Goal: Complete application form: Complete application form

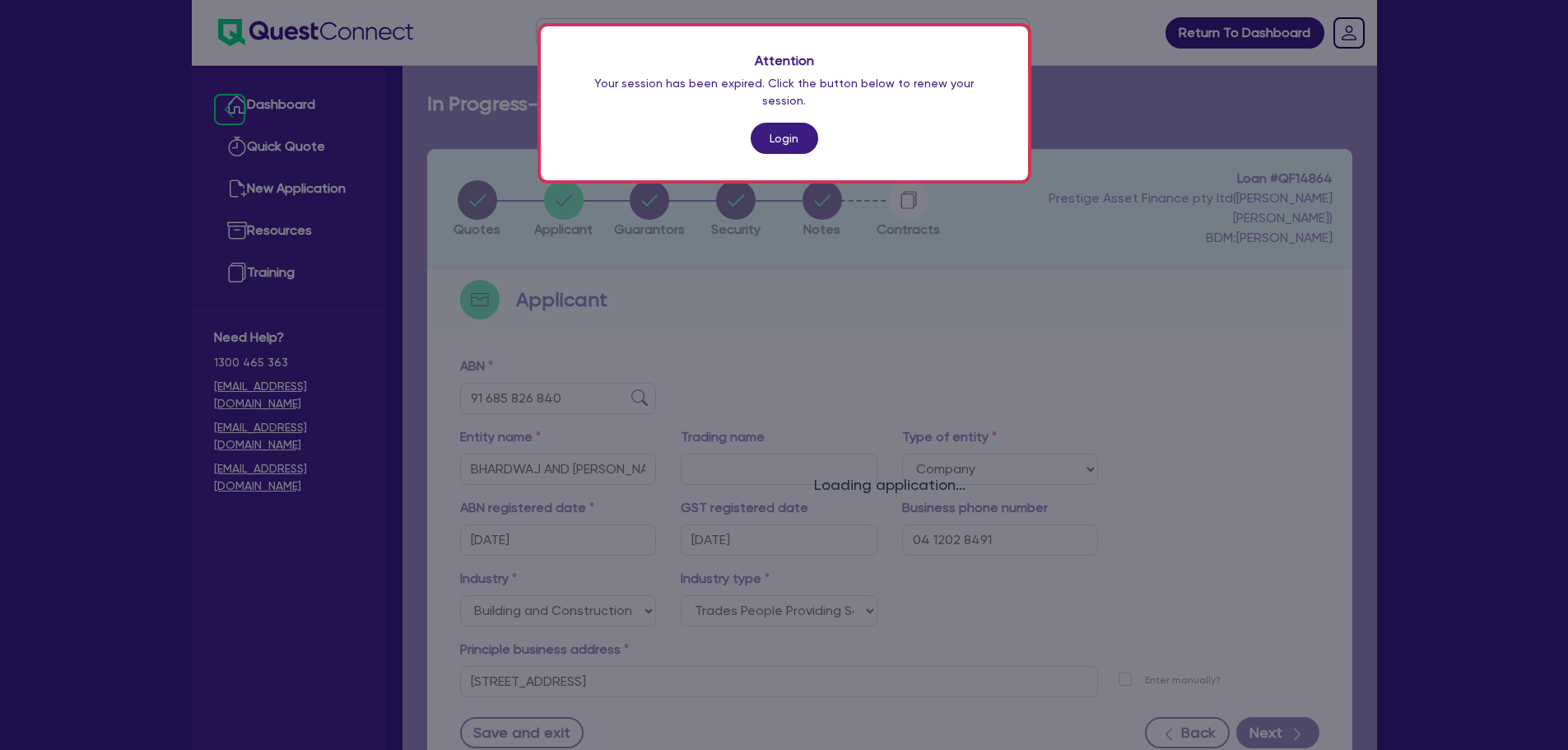
select select "COMPANY"
select select "BUILDING_CONSTRUCTION"
select select "TRADES_SERVICES_CONSUMERS"
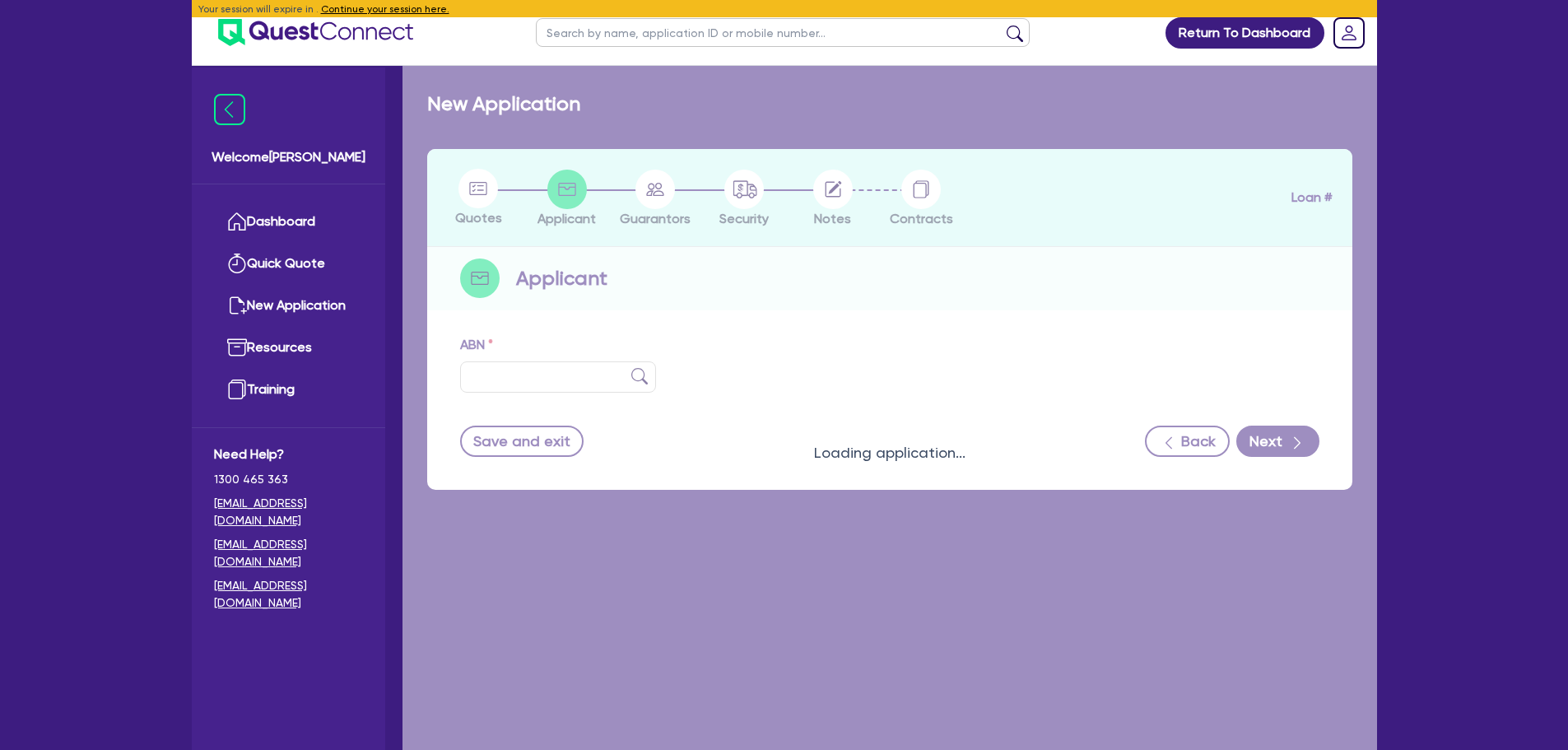
type input "91 685 826 840"
type input "BHARDWAJ AND [PERSON_NAME] PTY LTD"
select select "COMPANY"
type input "[DATE]"
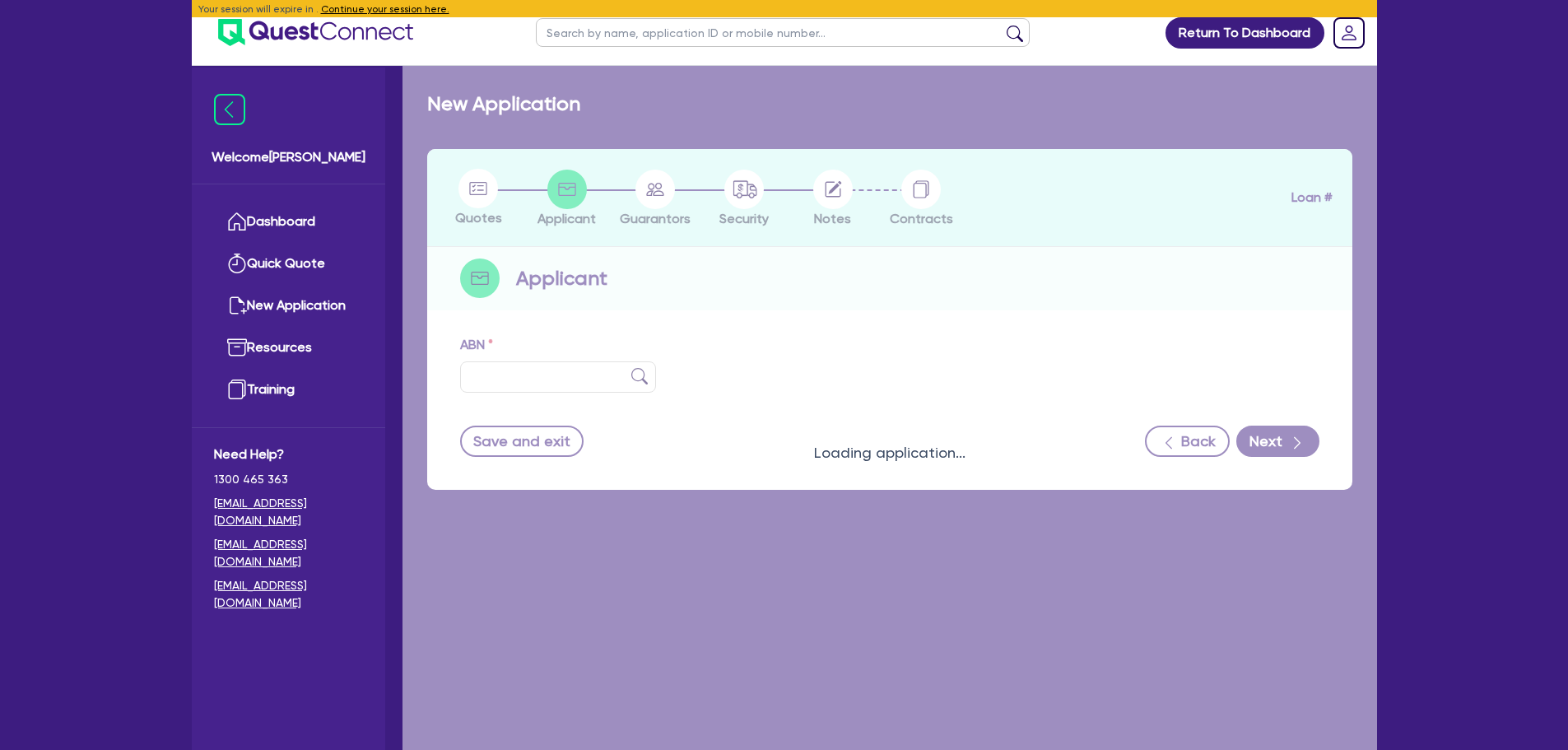
type input "04 1202 8491"
select select "BUILDING_CONSTRUCTION"
type input "[STREET_ADDRESS]"
select select "TRADES_SERVICES_CONSUMERS"
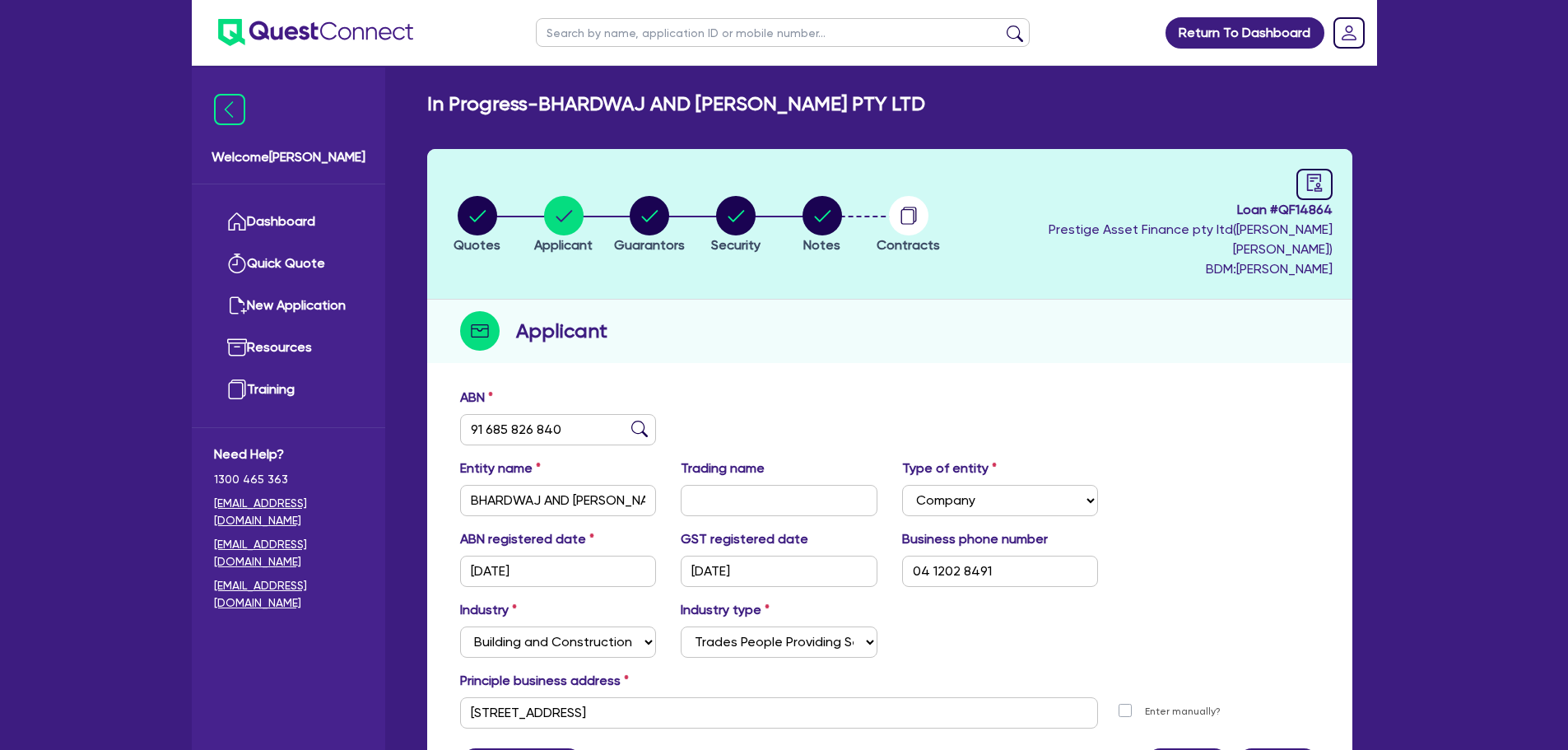
click at [865, 195] on li "Notes" at bounding box center [821, 224] width 86 height 58
click at [835, 220] on circle "button" at bounding box center [822, 215] width 40 height 40
select select "Quest Finance - Own Book"
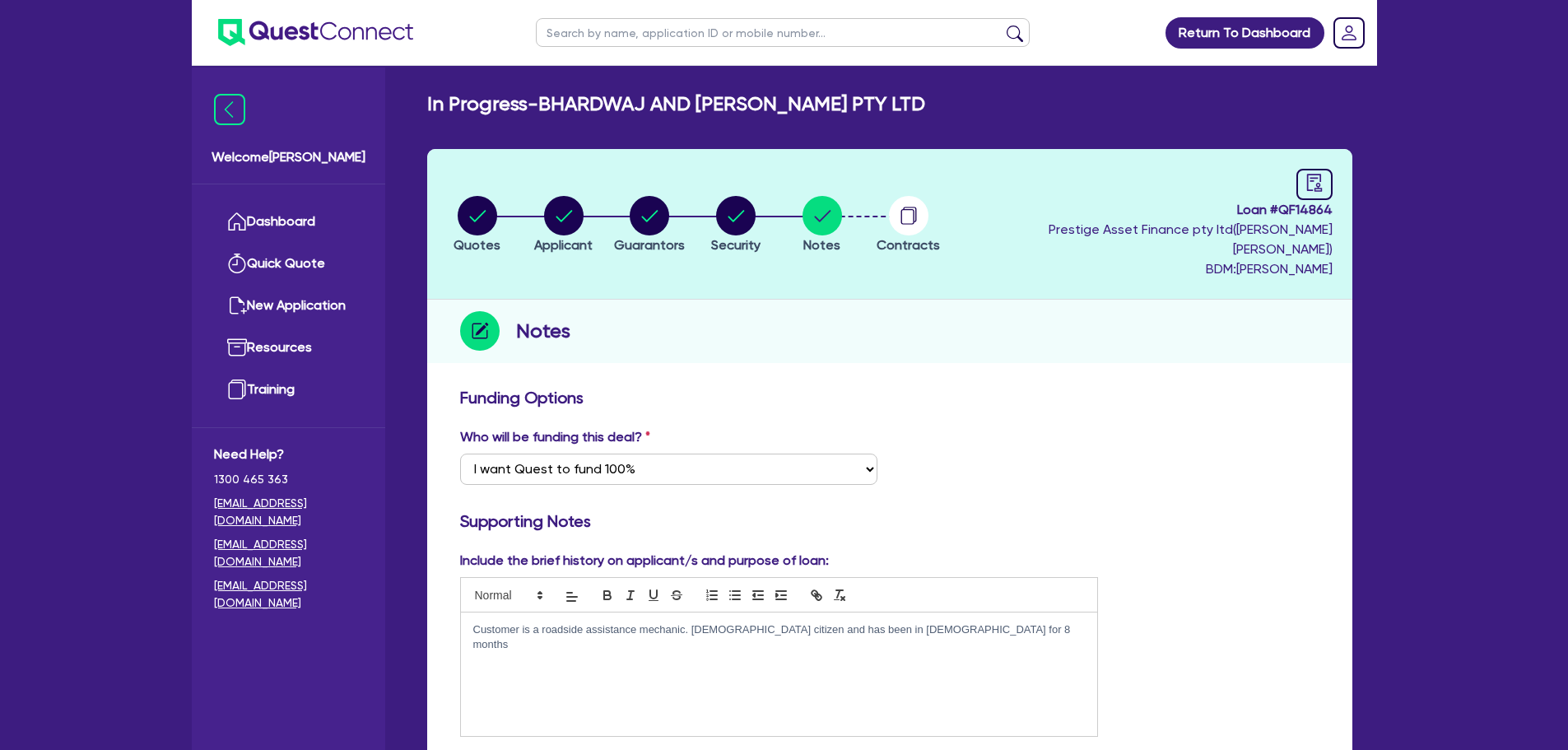
click at [224, 193] on ul "Dashboard Quick Quote New Application Ref Company Ref Salesperson Resources Tra…" at bounding box center [288, 306] width 193 height 243
click at [251, 221] on link "Dashboard" at bounding box center [289, 221] width 149 height 42
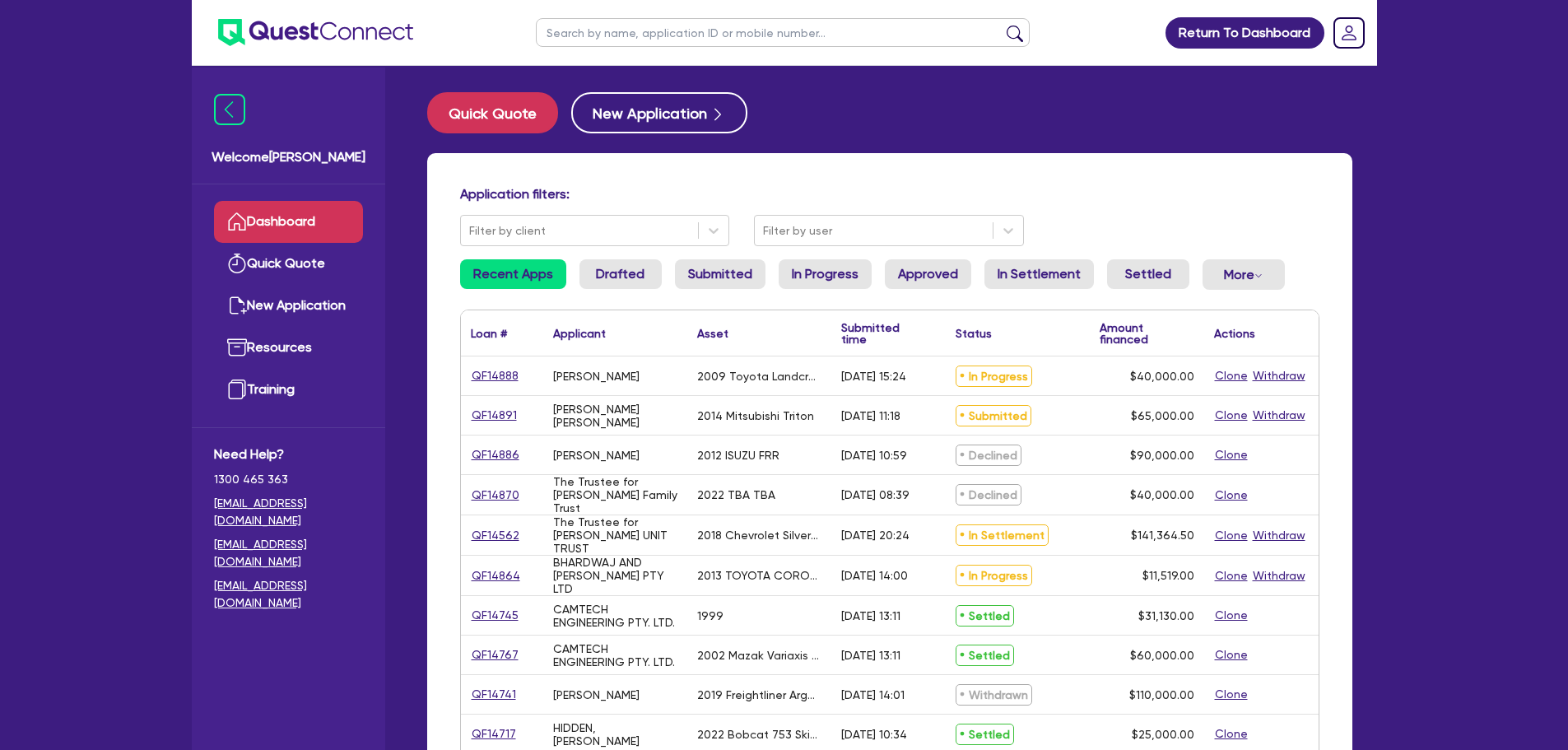
click at [502, 387] on div "QF14888" at bounding box center [502, 375] width 82 height 39
click at [497, 377] on link "QF14888" at bounding box center [495, 375] width 49 height 19
select select "CARS_AND_LIGHT_TRUCKS"
select select "PASSENGER_VEHICLES"
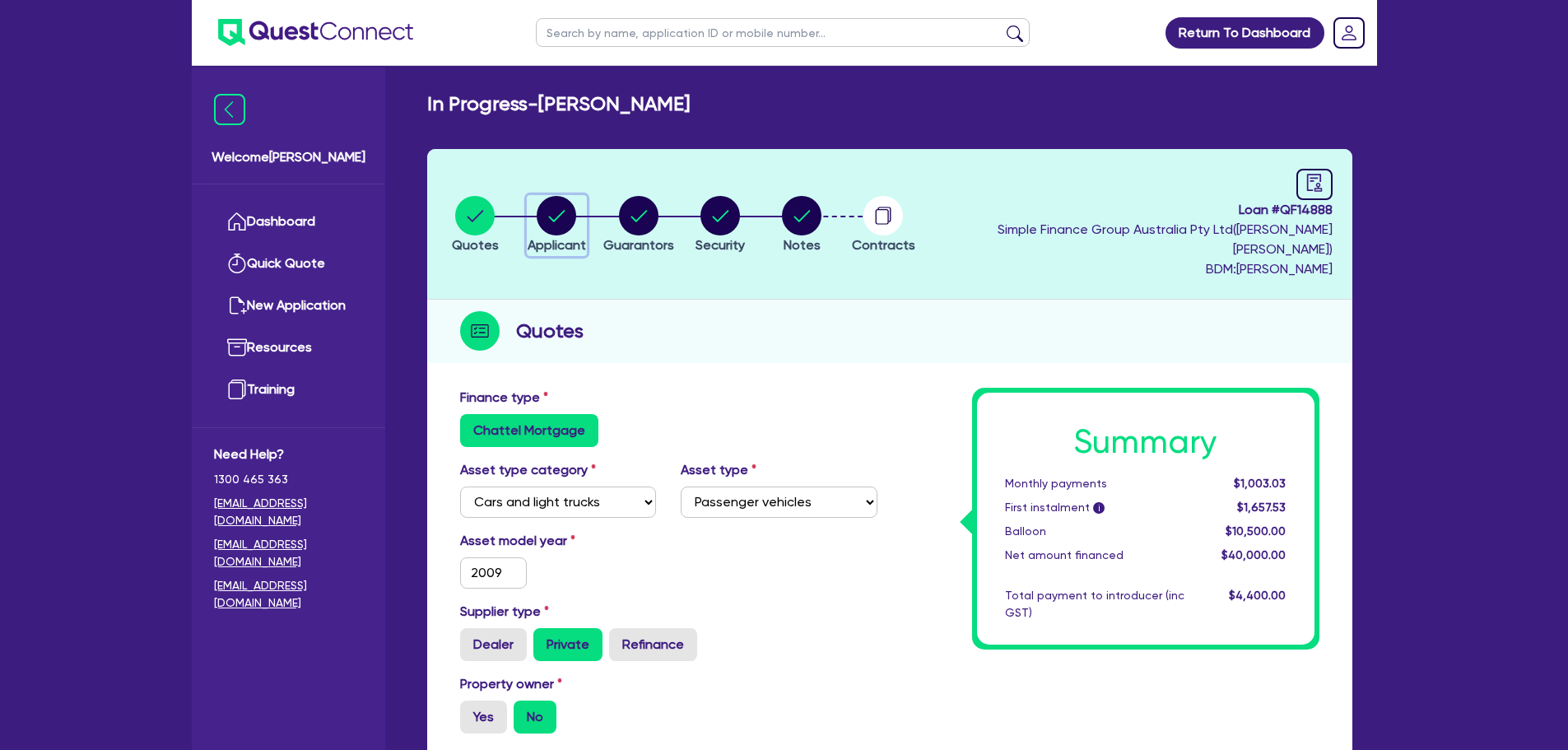
click at [576, 200] on circle "button" at bounding box center [556, 215] width 40 height 40
select select "SOLE_TRADER"
select select "BUILDING_CONSTRUCTION"
select select "TRADES_SERVICES_BUSINESSES_GOVERNMENT"
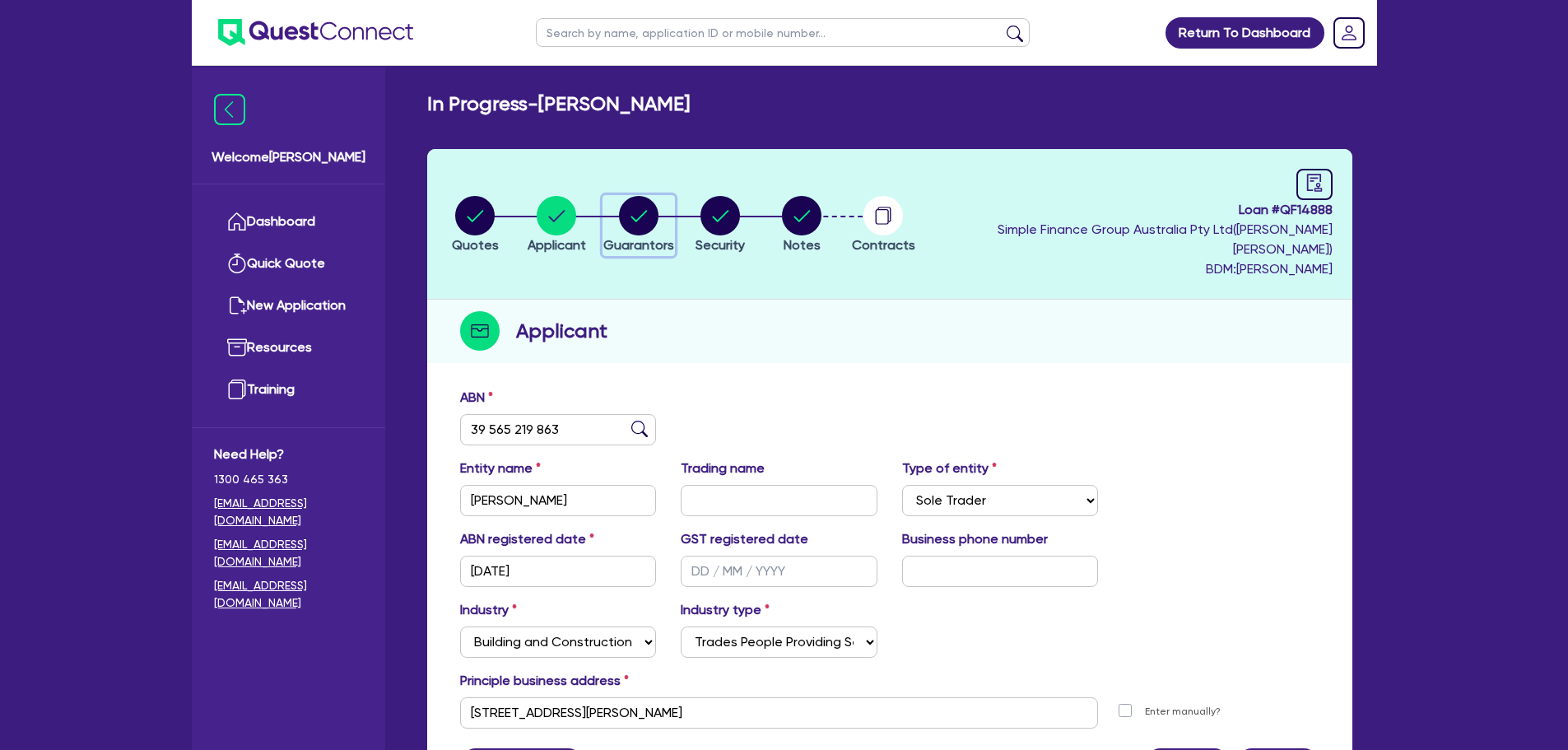
click at [659, 201] on circle "button" at bounding box center [639, 215] width 40 height 40
select select "MR"
select select "QLD"
select select "SINGLE"
select select "CASH"
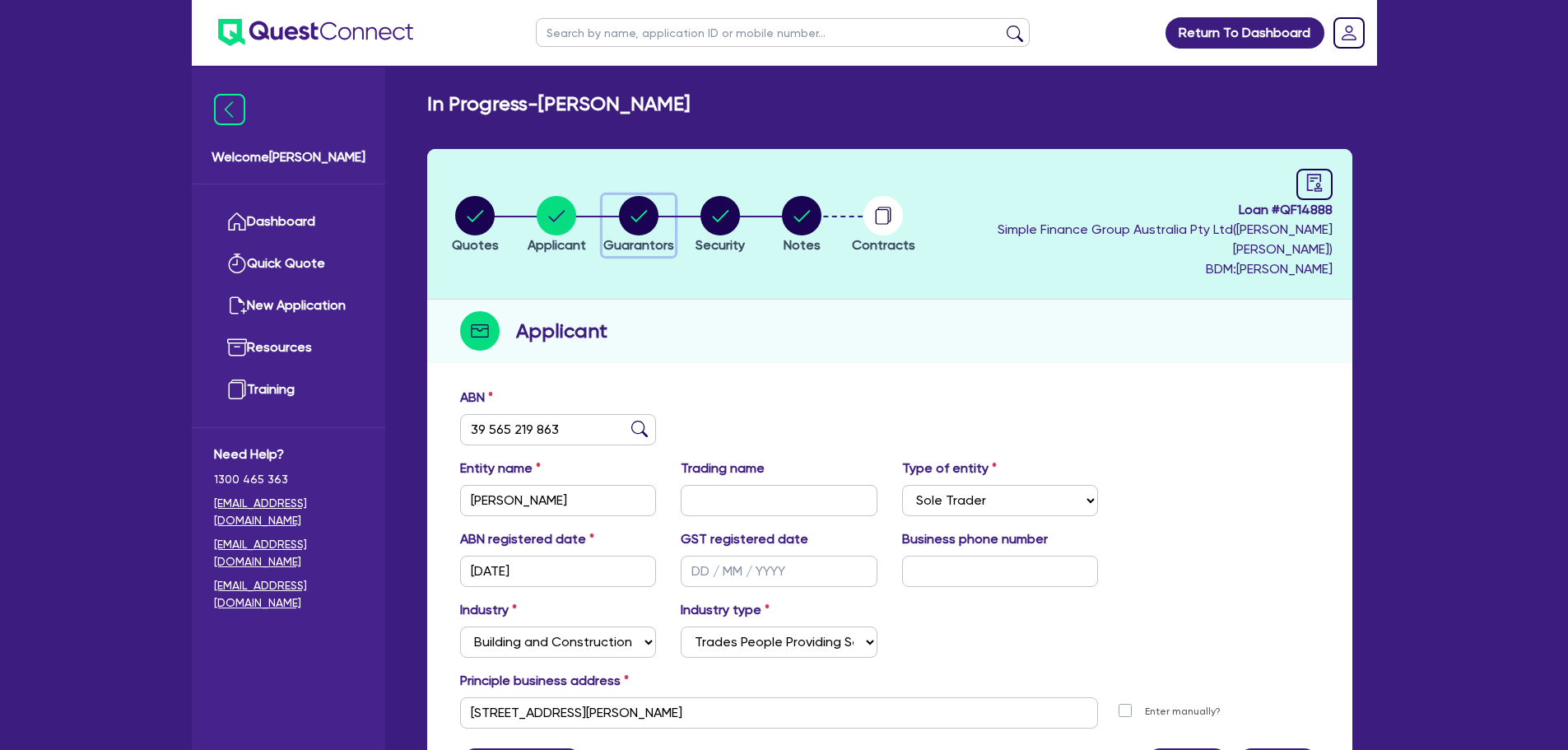
select select "VEHICLE"
select select "HOUSEHOLD_PERSONAL"
select select "OTHER"
select select "HOUSEHOLD_PERSONAL"
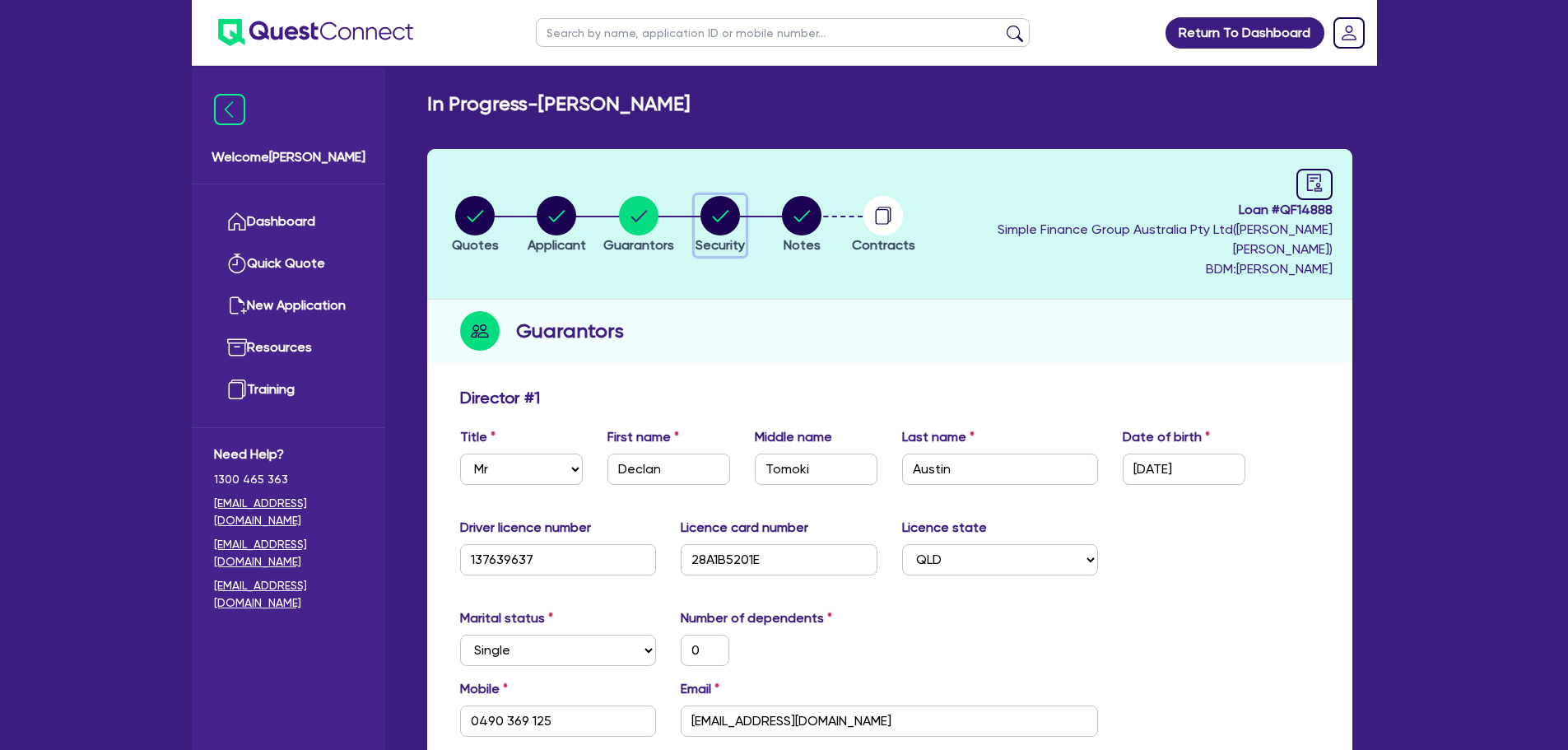
click at [740, 196] on circle "button" at bounding box center [720, 215] width 40 height 40
select select "CARS_AND_LIGHT_TRUCKS"
select select "PASSENGER_VEHICLES"
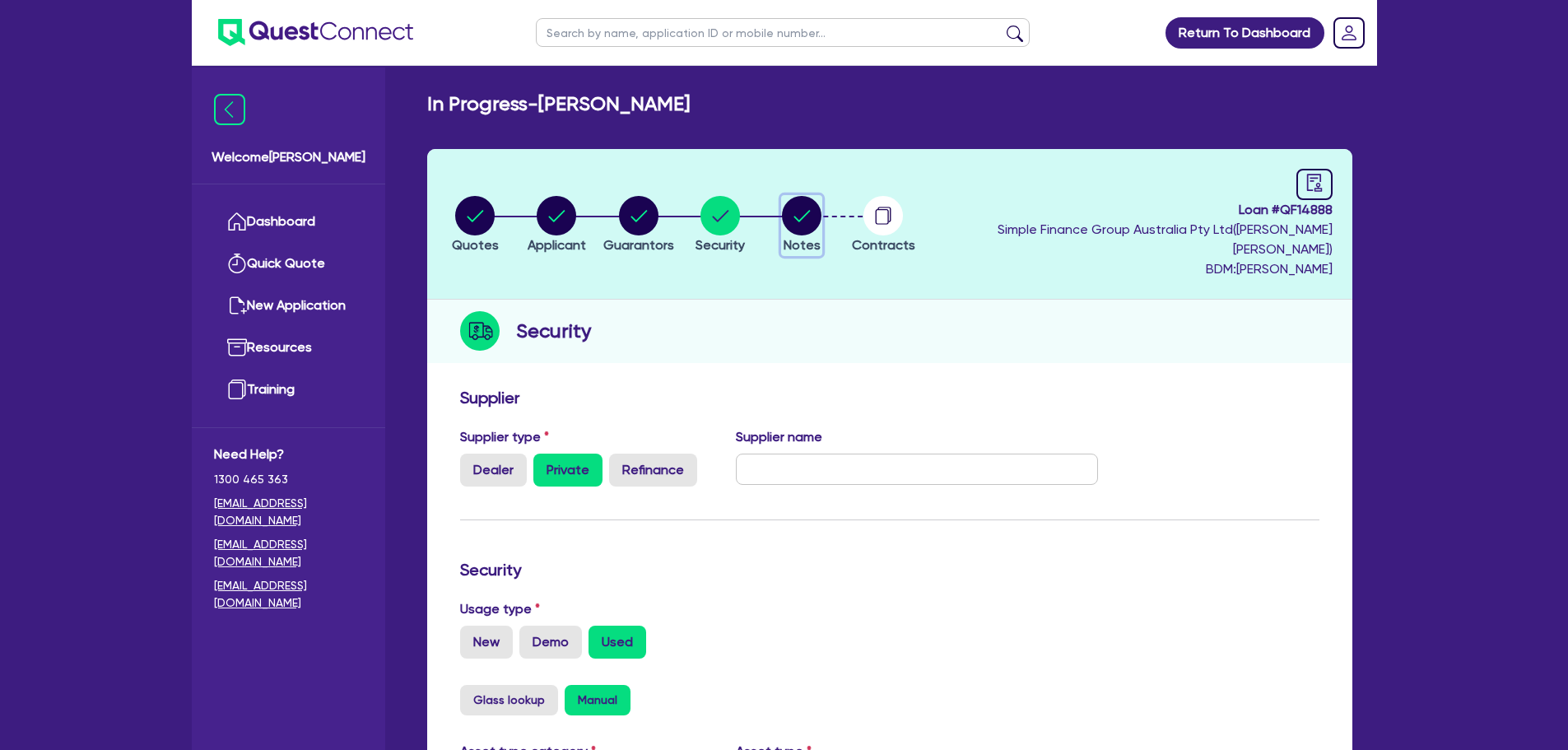
click at [810, 210] on icon "button" at bounding box center [802, 216] width 17 height 12
select select "Quest Finance - Own Book"
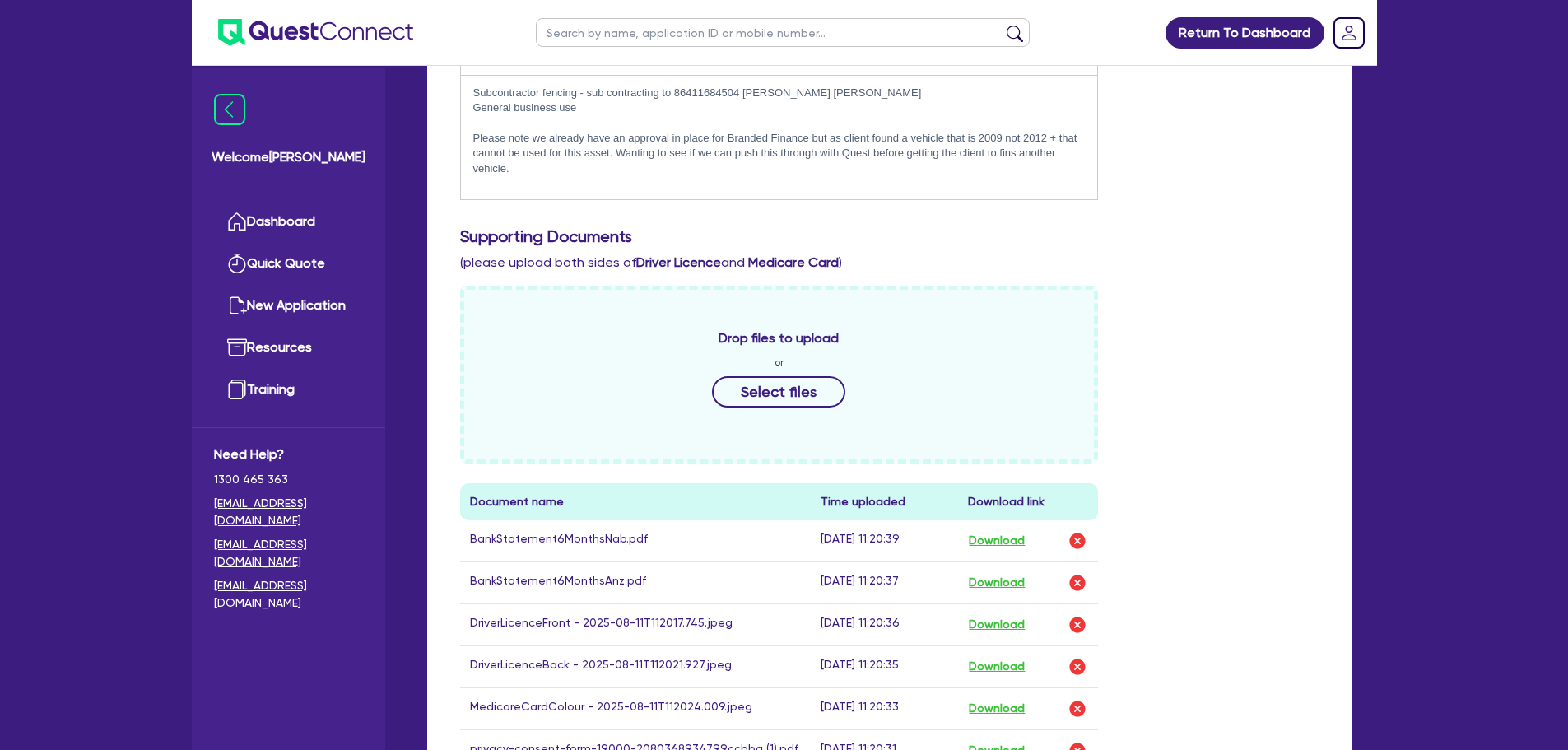
scroll to position [741, 0]
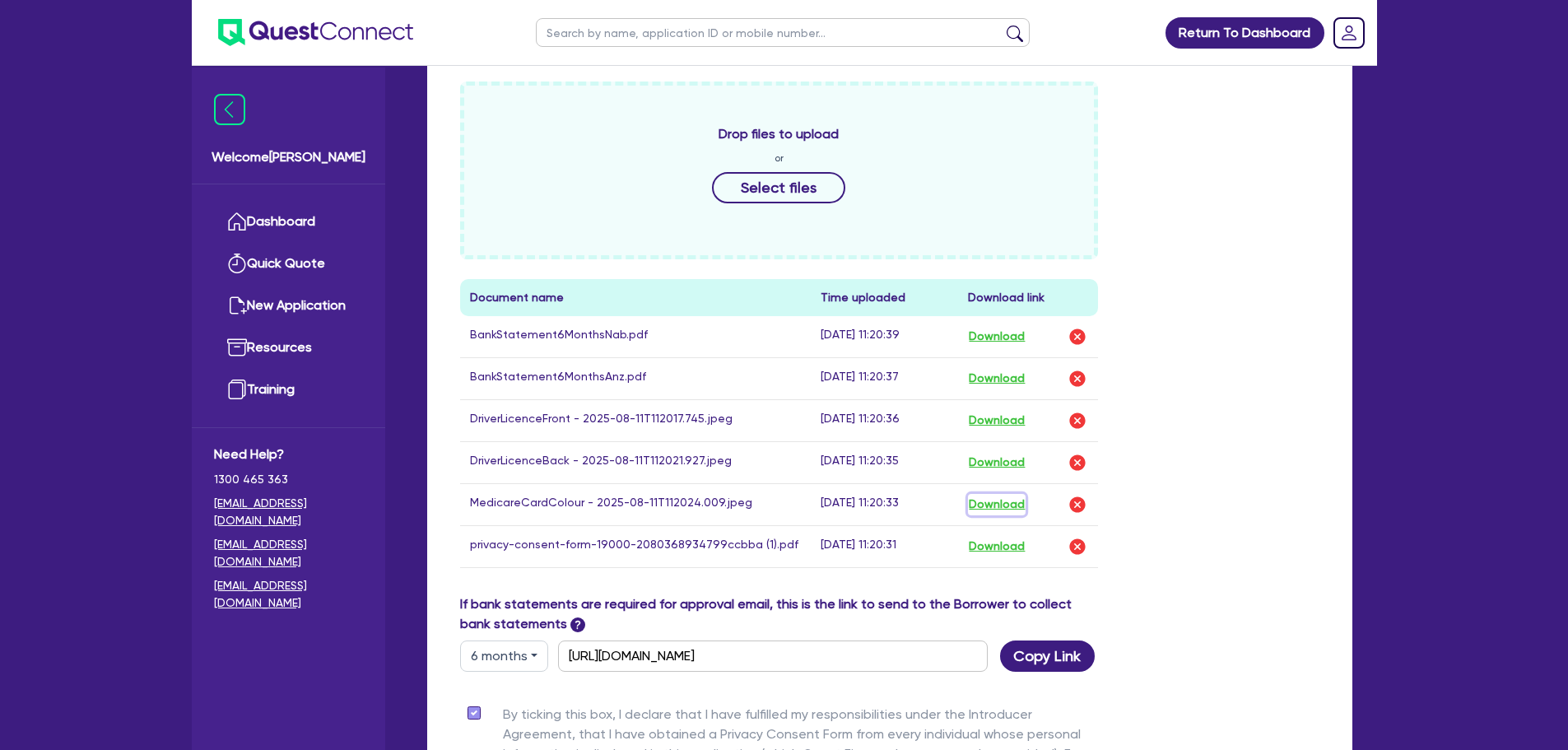
click at [1015, 494] on button "Download" at bounding box center [997, 505] width 58 height 22
click at [264, 213] on link "Dashboard" at bounding box center [289, 221] width 149 height 42
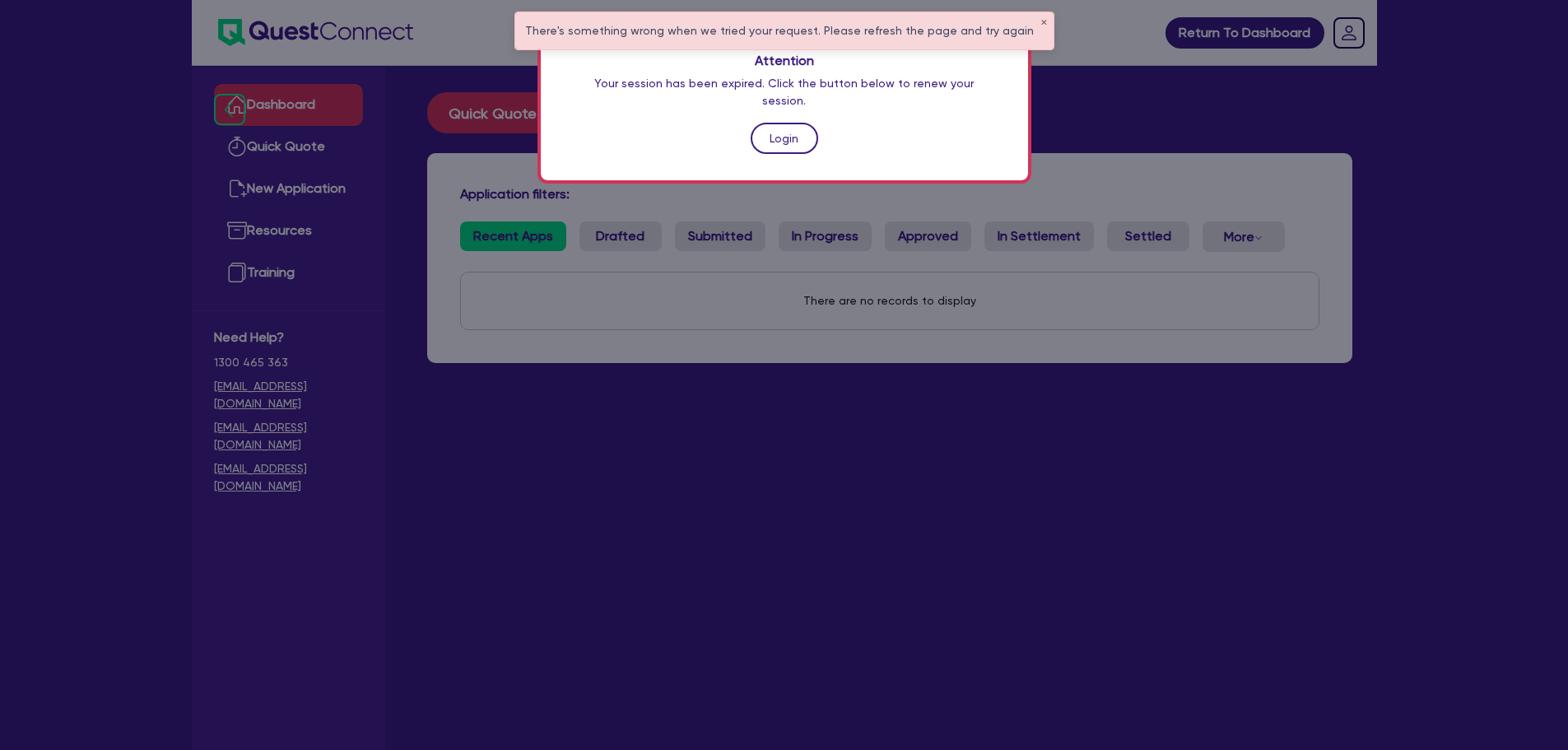
click at [807, 123] on link "Login" at bounding box center [784, 139] width 67 height 32
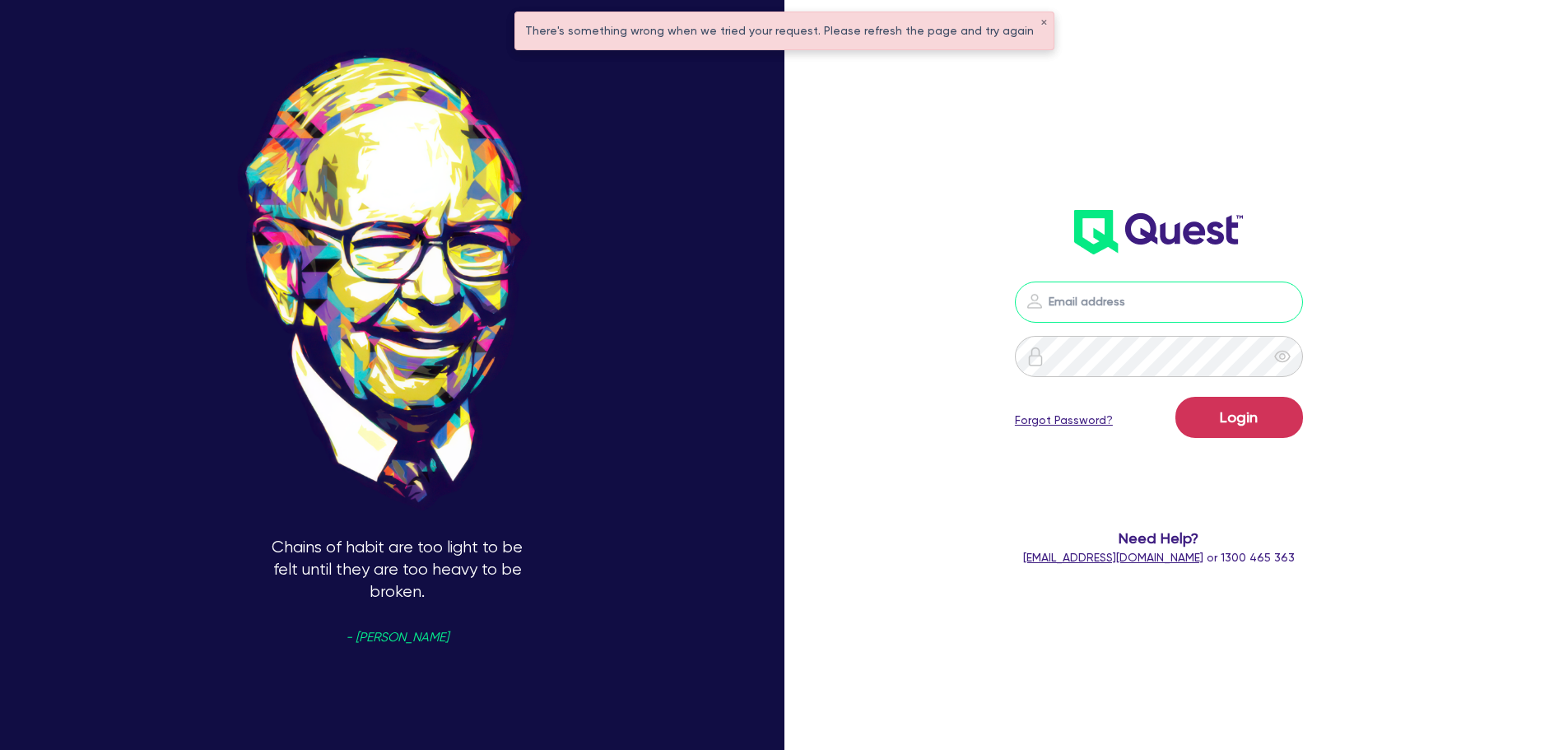
type input "sam.millard@quest.finance"
click at [1264, 420] on button "Login" at bounding box center [1239, 417] width 128 height 41
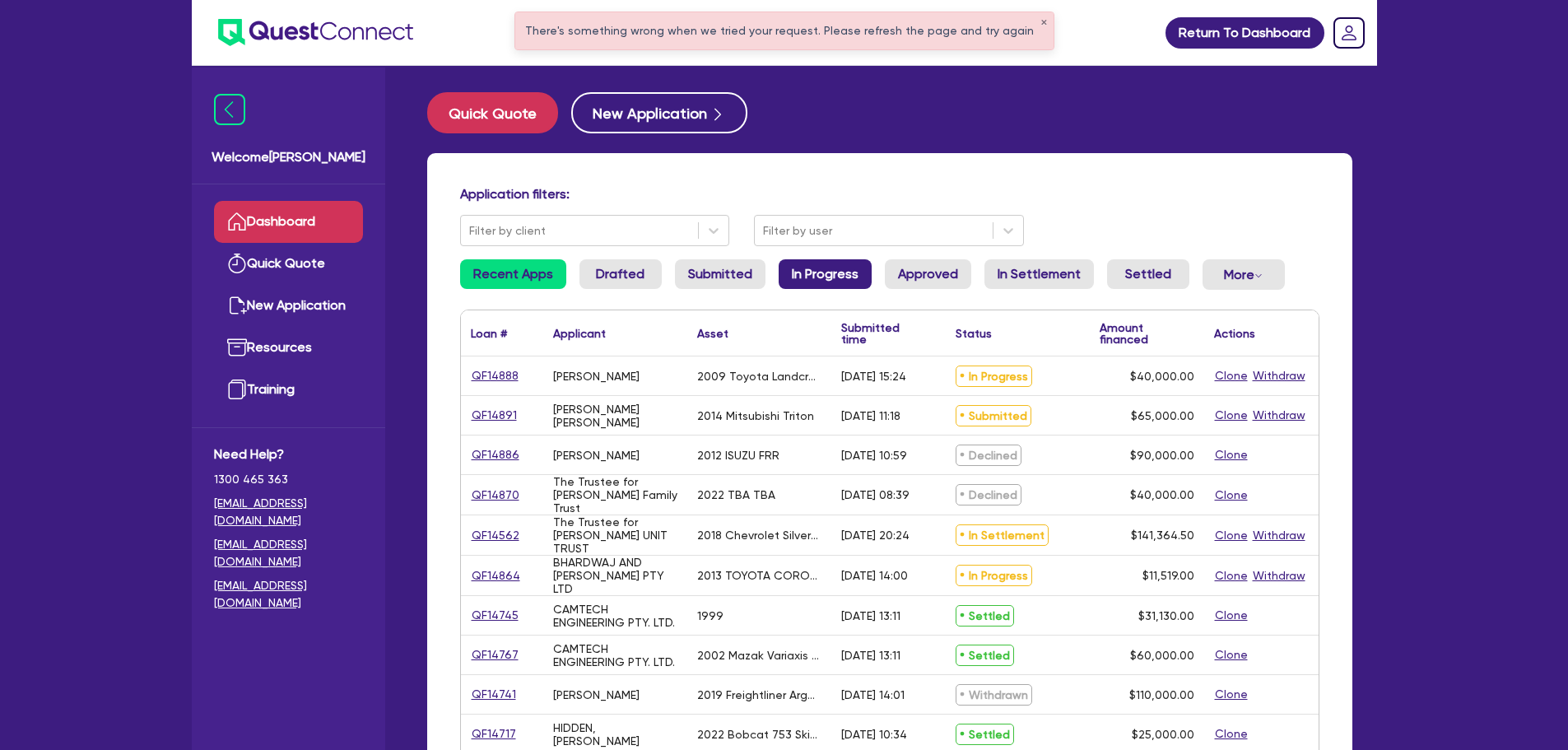
click at [825, 276] on link "In Progress" at bounding box center [825, 274] width 93 height 30
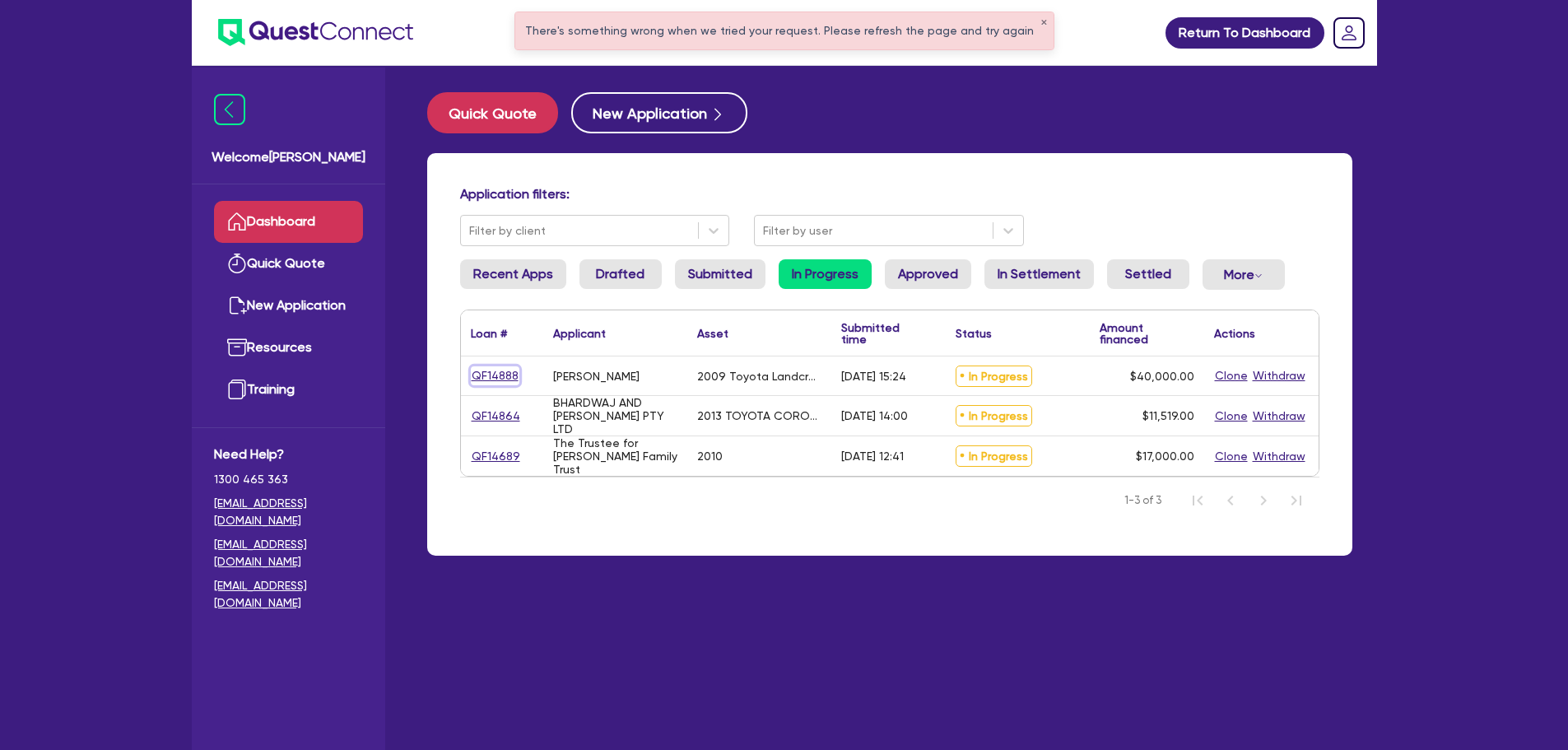
click at [487, 370] on link "QF14888" at bounding box center [495, 375] width 49 height 19
select select "CARS_AND_LIGHT_TRUCKS"
select select "PASSENGER_VEHICLES"
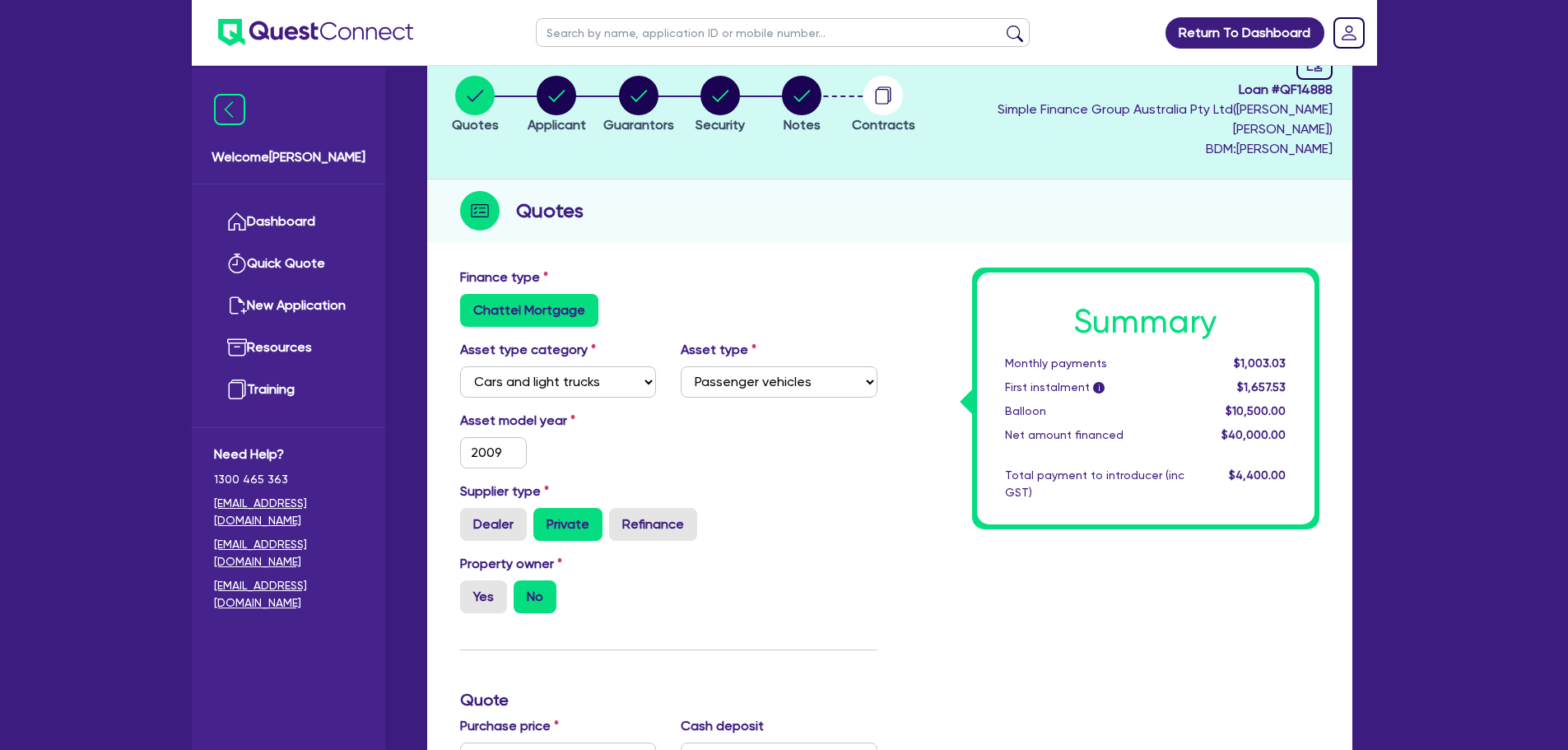
scroll to position [82, 0]
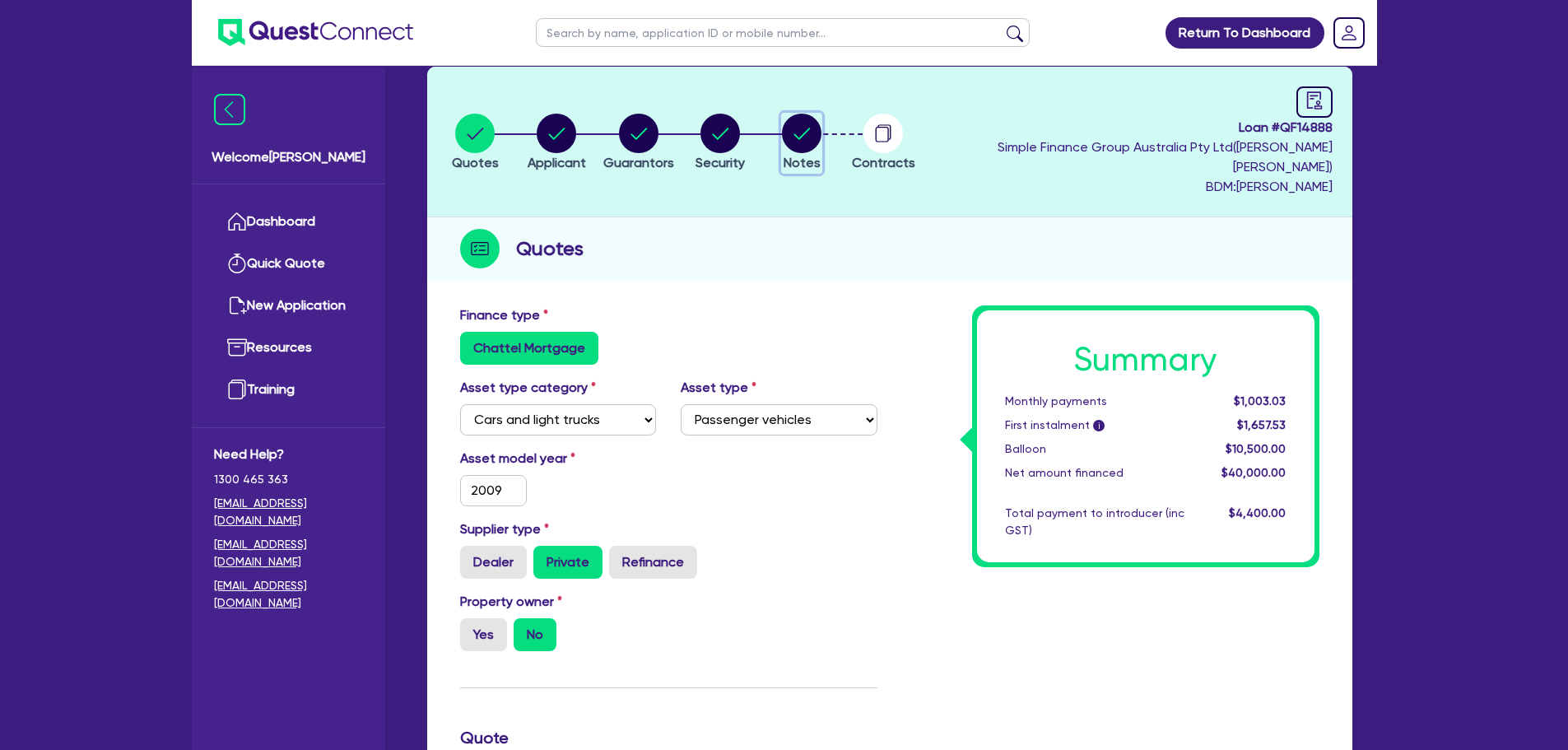
click at [815, 128] on circle "button" at bounding box center [801, 133] width 40 height 40
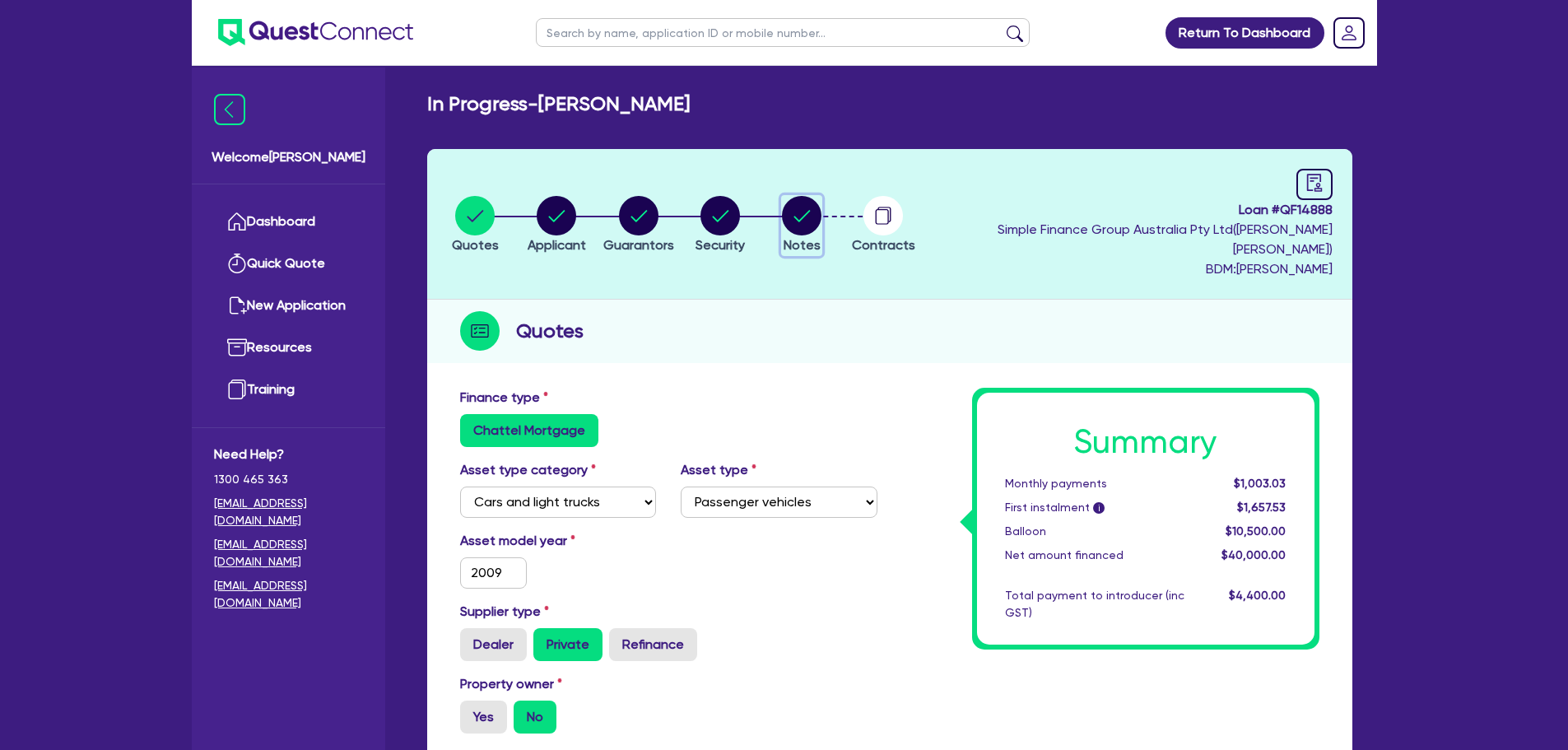
select select "Quest Finance - Own Book"
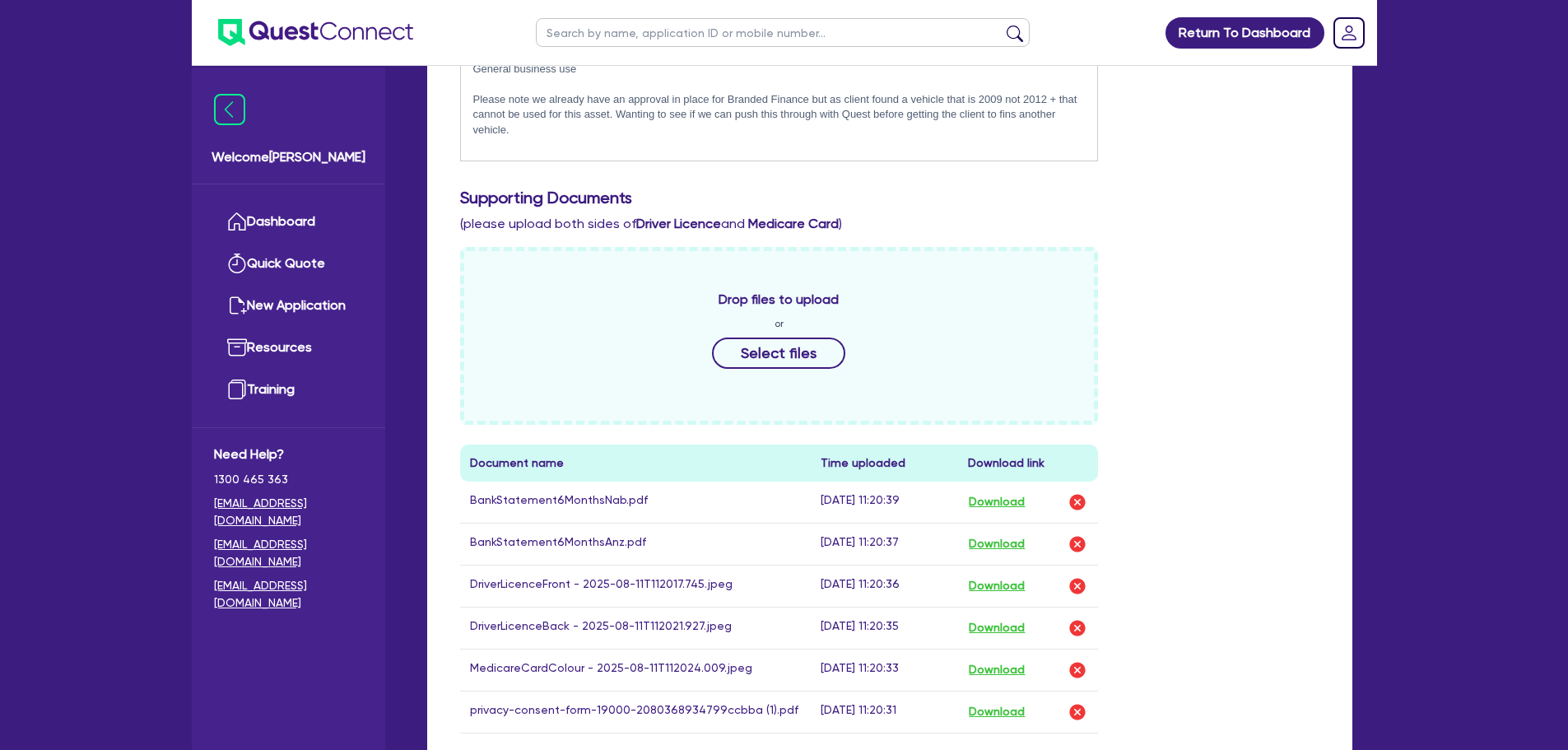
scroll to position [576, 0]
click at [1017, 490] on button "Download" at bounding box center [997, 501] width 58 height 22
click at [991, 533] on button "Download" at bounding box center [997, 544] width 58 height 22
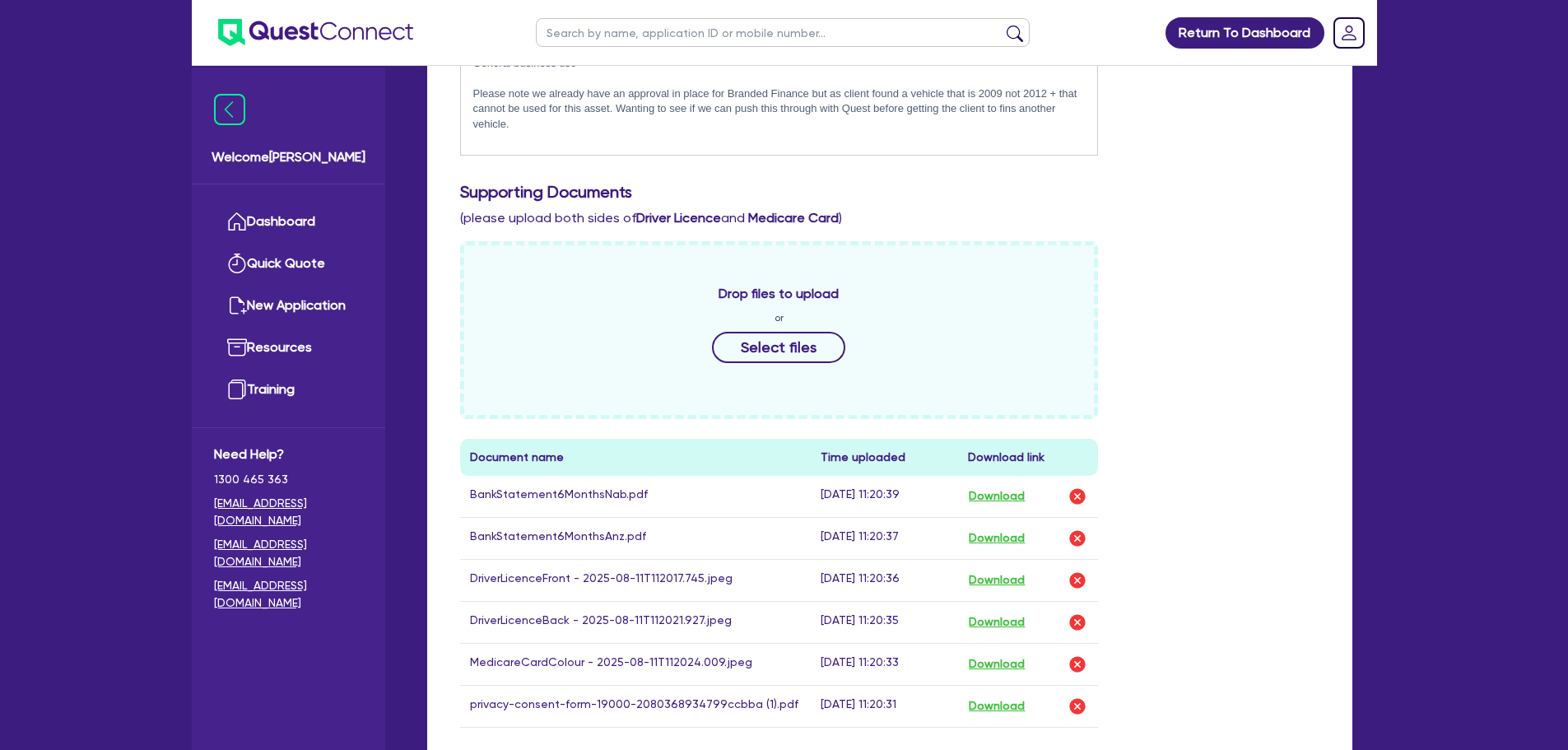
scroll to position [659, 0]
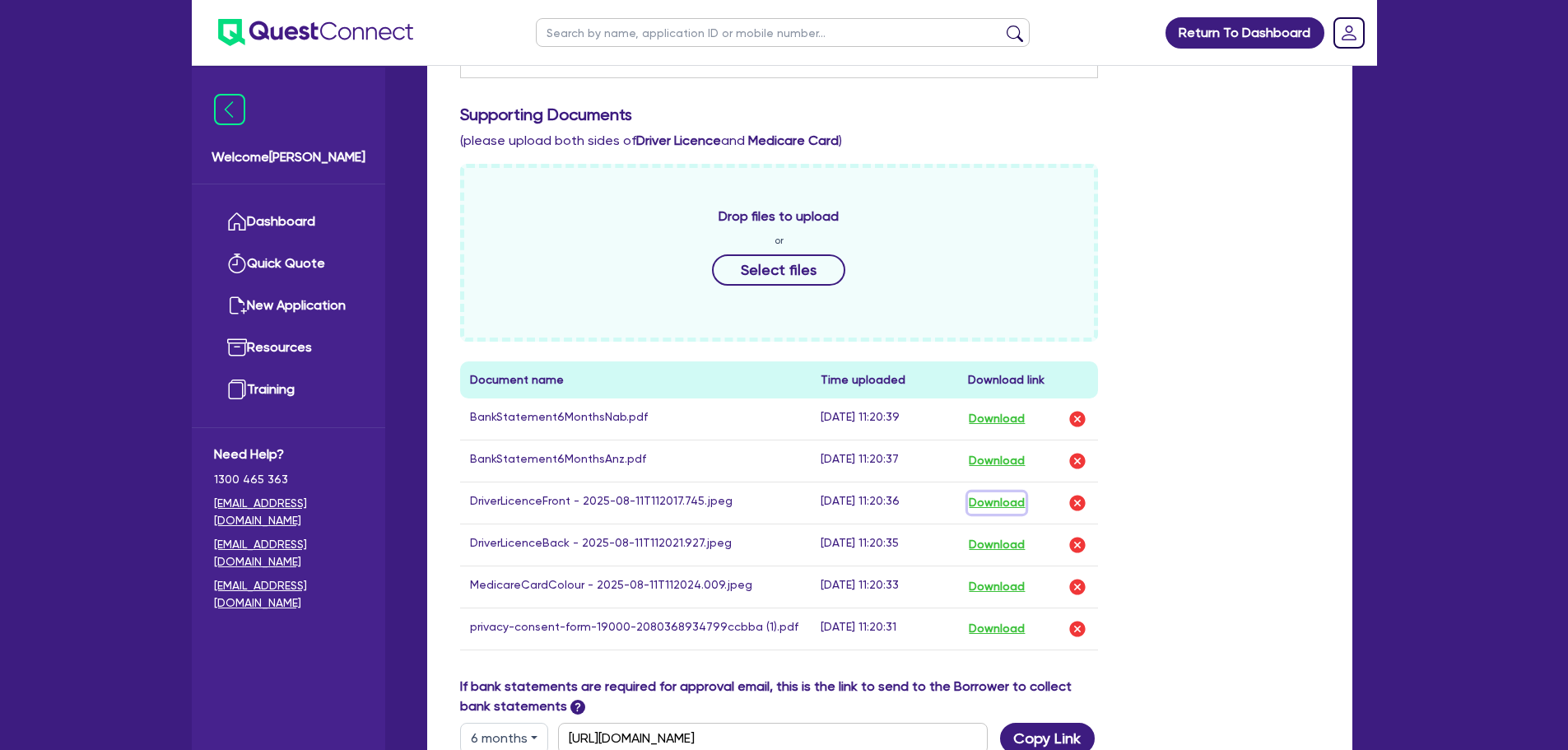
click at [1002, 492] on button "Download" at bounding box center [997, 503] width 58 height 22
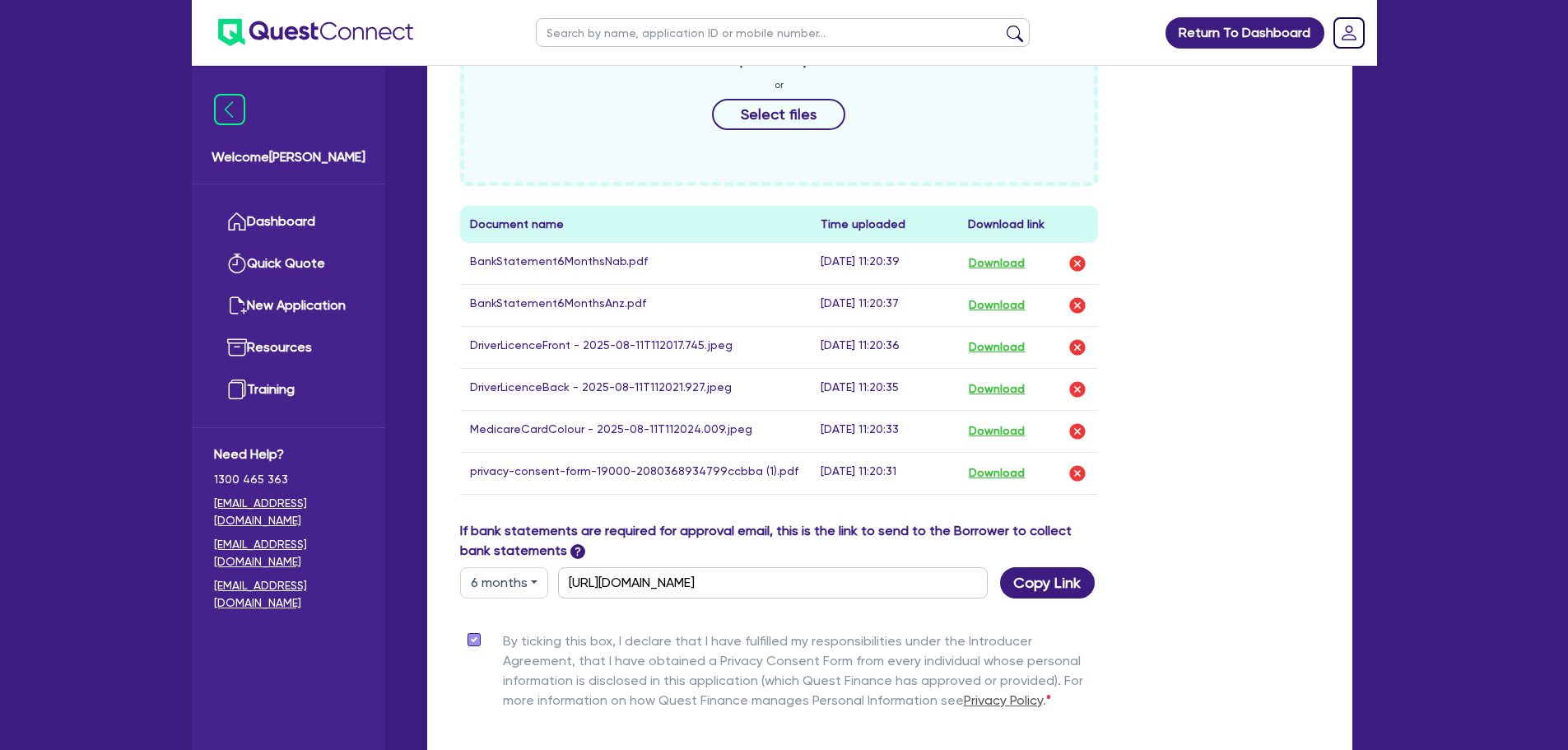
scroll to position [719, 0]
